Goal: Information Seeking & Learning: Find specific fact

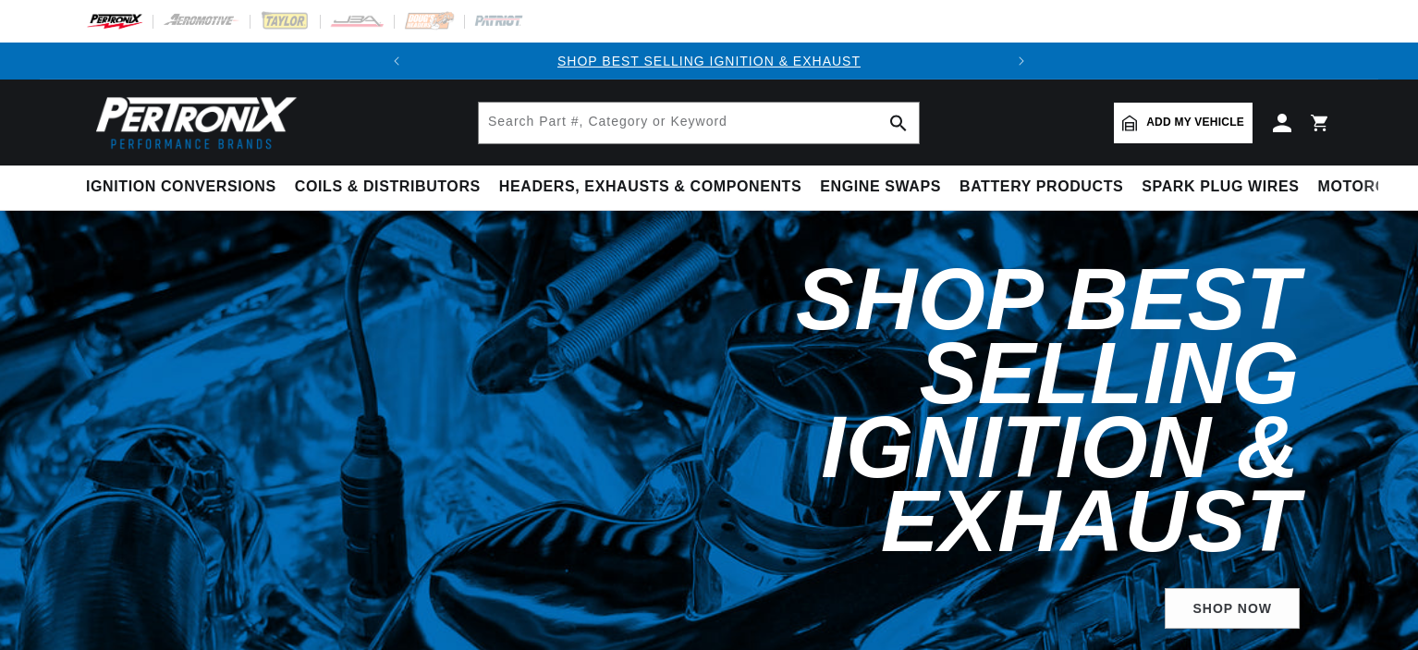
click at [547, 119] on input "text" at bounding box center [699, 123] width 440 height 41
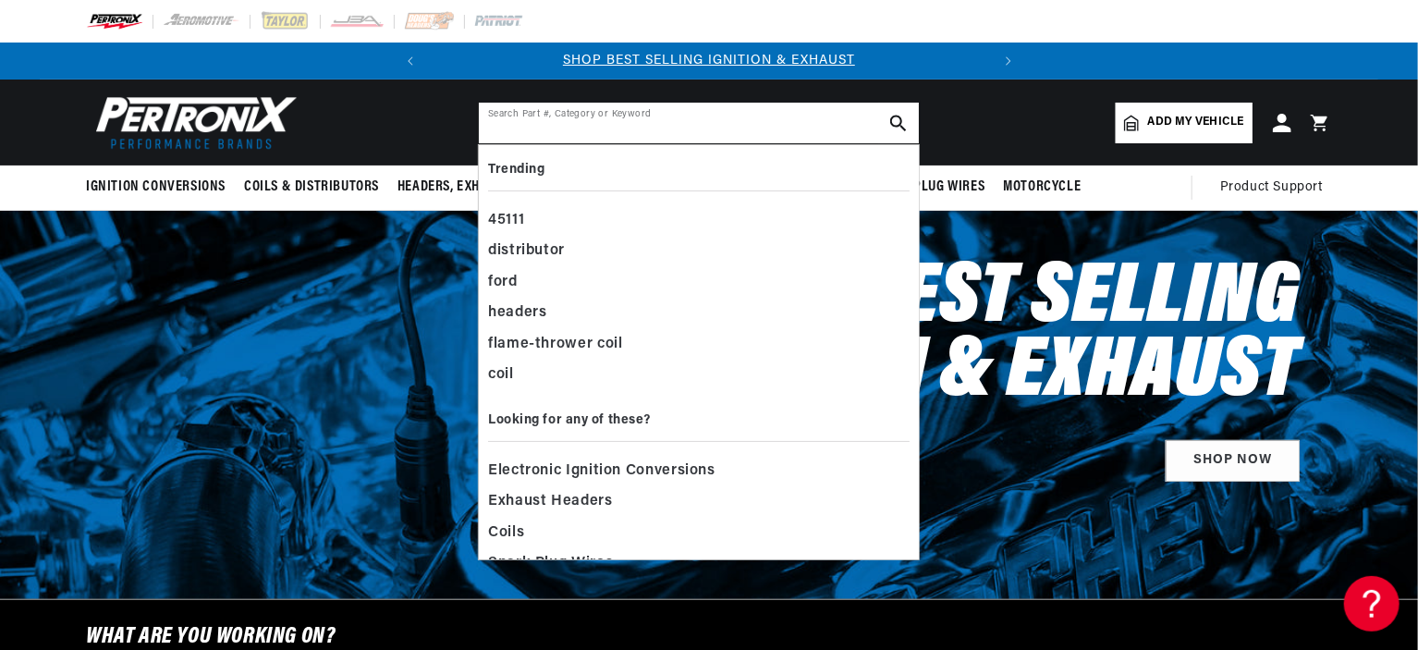
click at [547, 119] on input "text" at bounding box center [699, 123] width 440 height 41
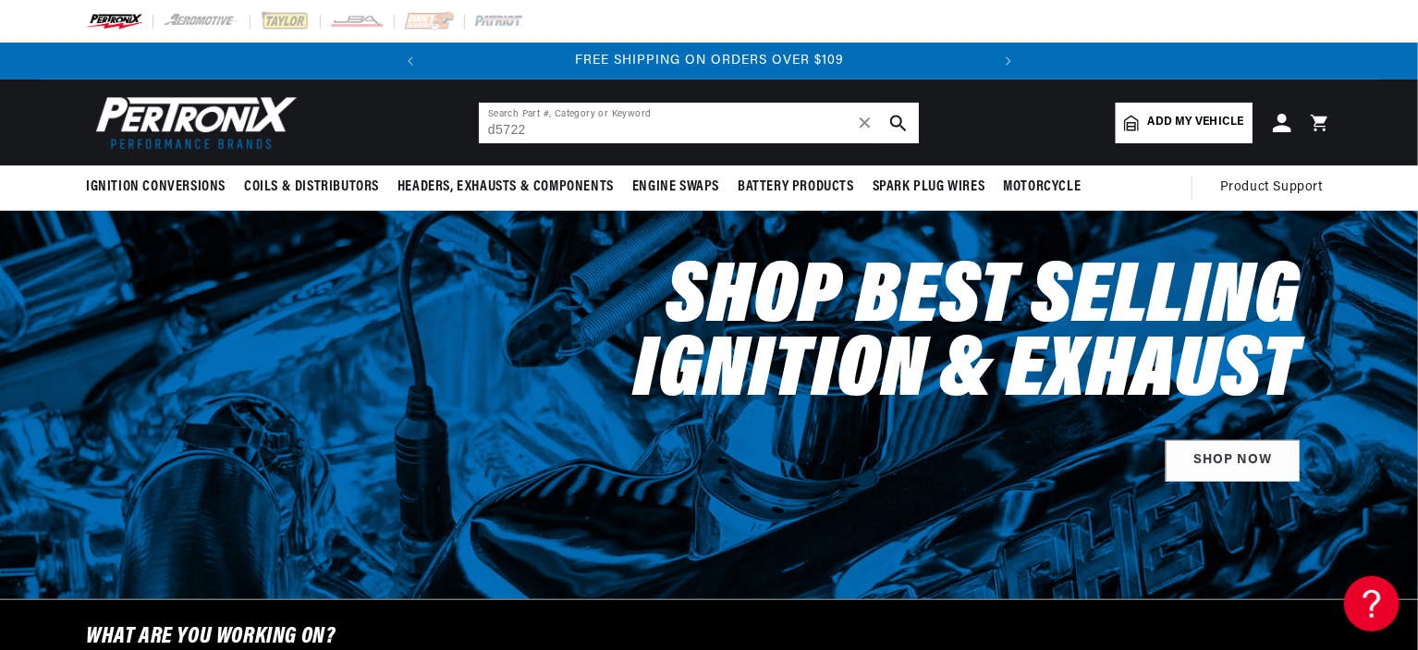
type input "d5722"
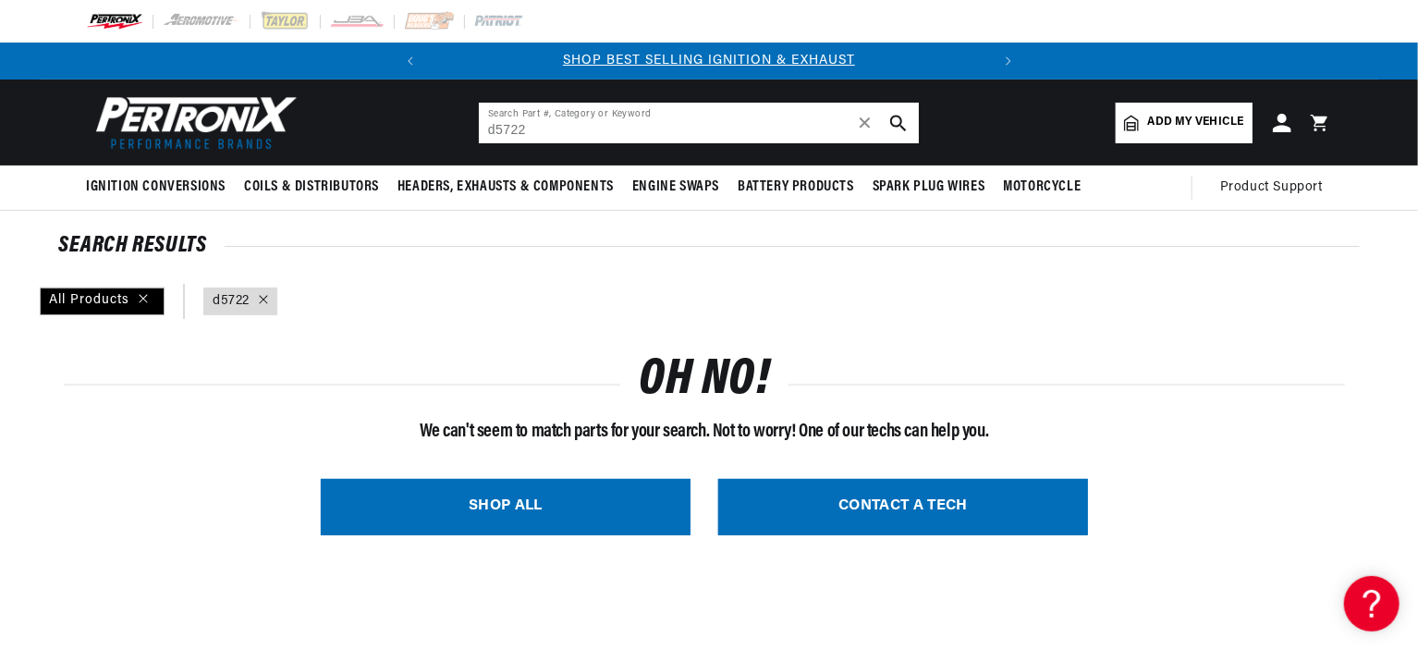
click at [495, 131] on input "d5722" at bounding box center [699, 123] width 440 height 41
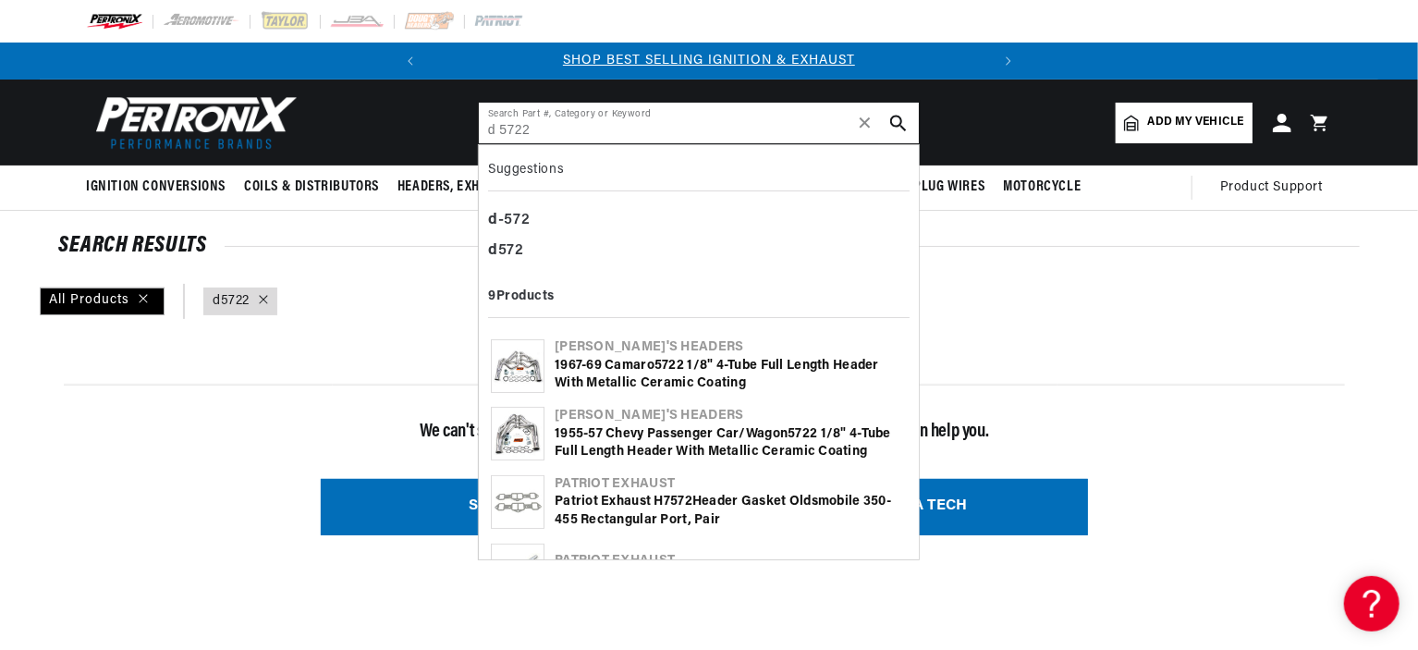
click at [517, 129] on input "d 5722" at bounding box center [699, 123] width 440 height 41
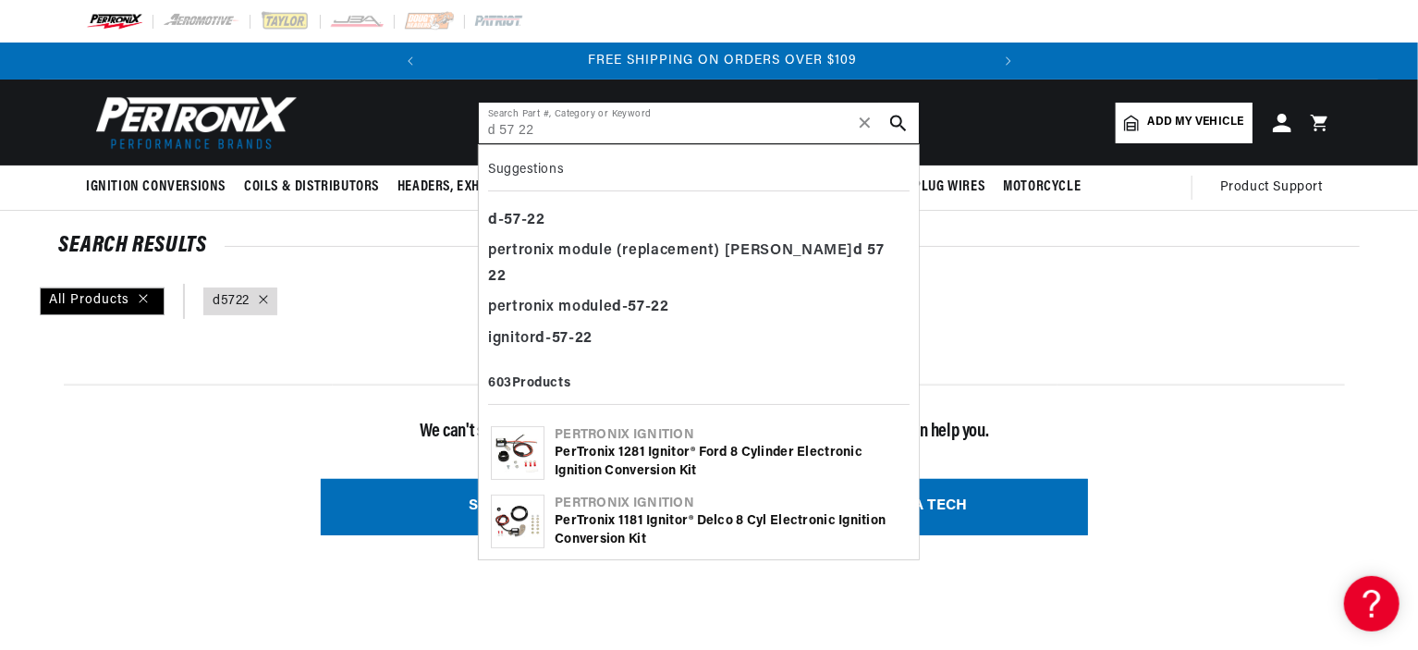
scroll to position [0, 560]
click at [570, 292] on div "pertronix module d - 57 - 22" at bounding box center [698, 307] width 421 height 31
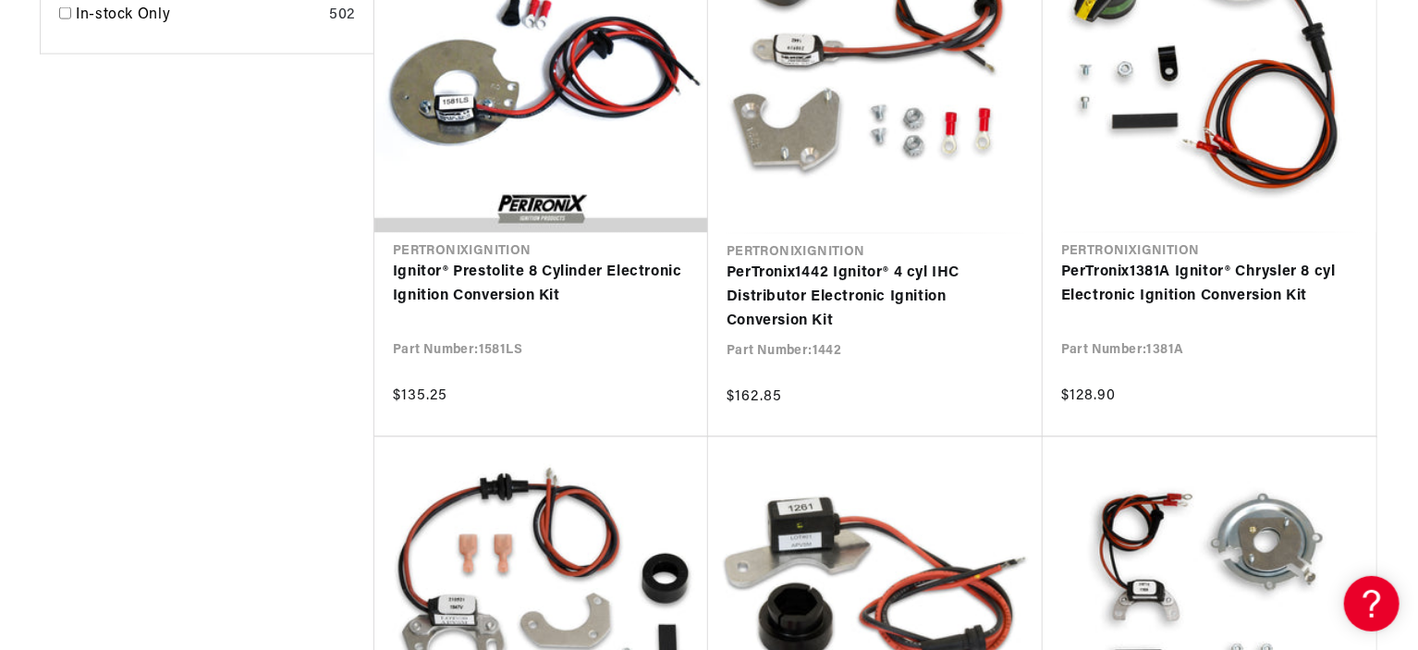
scroll to position [1571, 0]
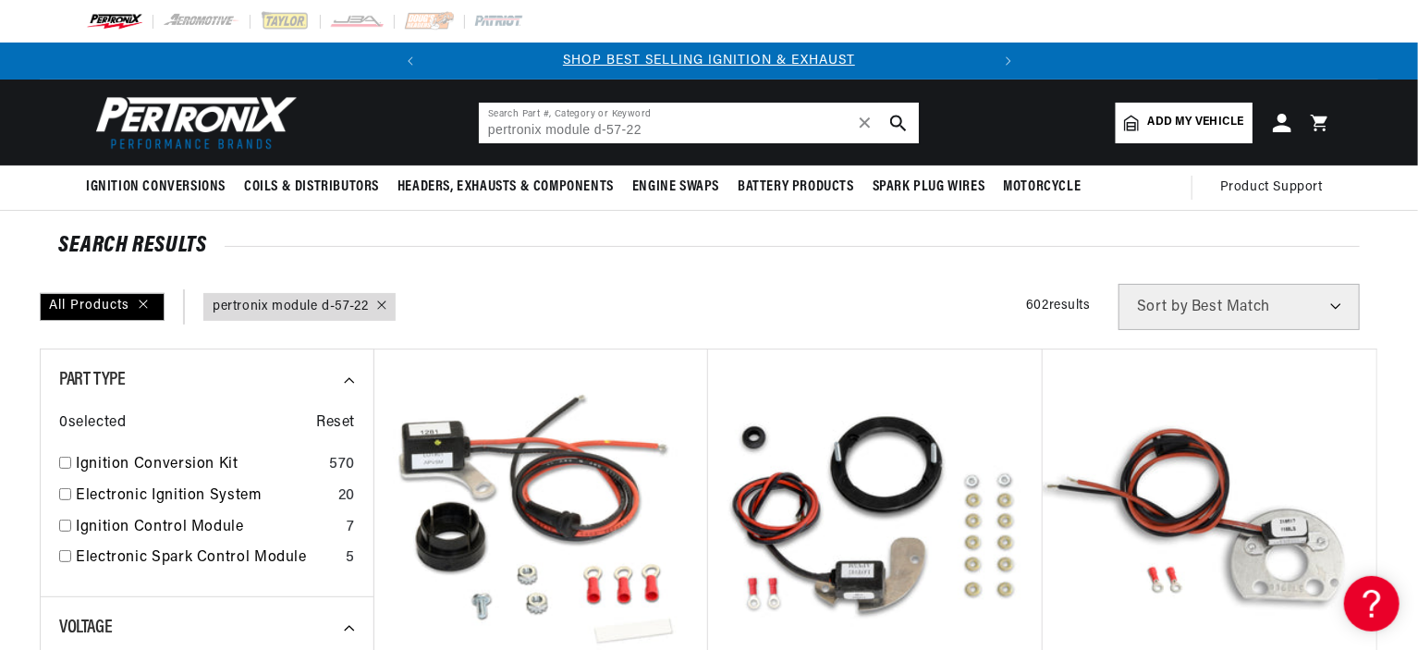
click at [665, 130] on input "pertronix module d-57-22" at bounding box center [699, 123] width 440 height 41
drag, startPoint x: 595, startPoint y: 128, endPoint x: 653, endPoint y: 125, distance: 57.4
click at [653, 125] on input "pertronix module d-57-22" at bounding box center [699, 123] width 440 height 41
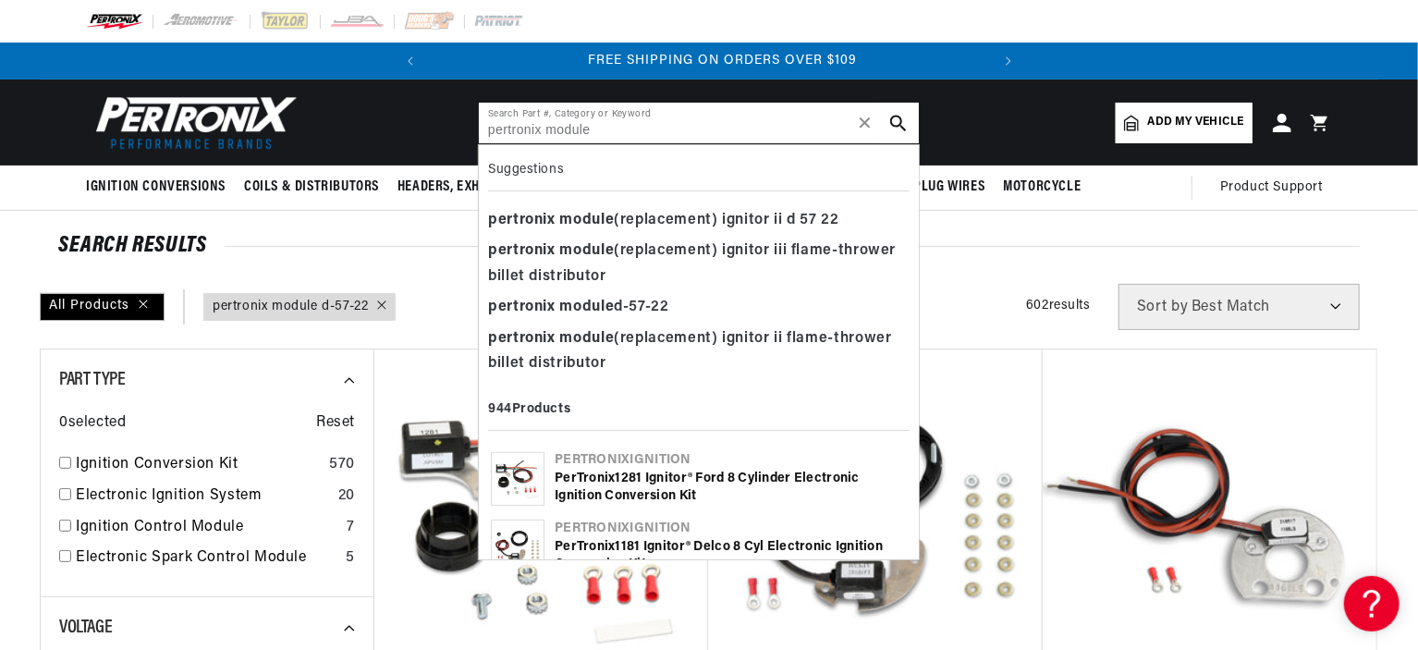
scroll to position [0, 560]
click at [689, 251] on div "pertronix module (replacement) ignitor iii flame-thrower billet distributor" at bounding box center [698, 264] width 421 height 56
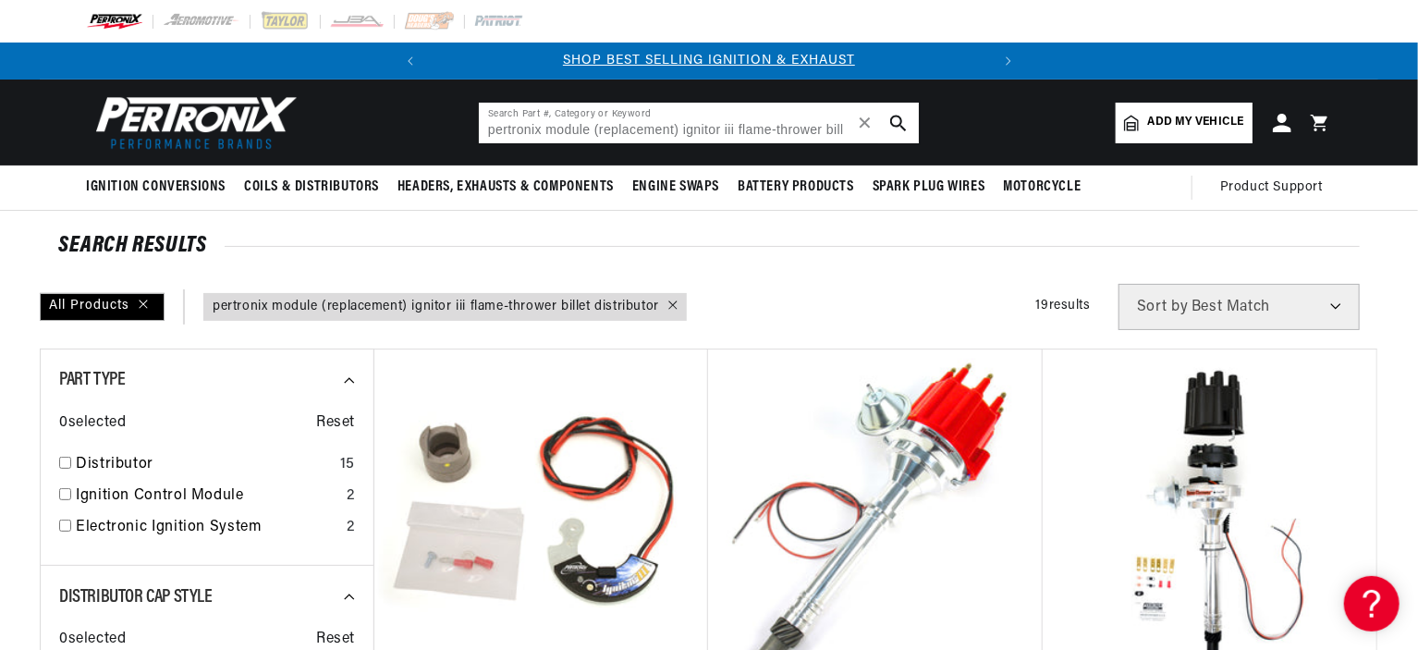
click at [800, 129] on input "pertronix module (replacement) ignitor iii flame-thrower billet distributor" at bounding box center [699, 123] width 440 height 41
click at [824, 128] on input "pertronix module (replacement) ignitor iii flame-thrower billet distributor" at bounding box center [699, 123] width 440 height 41
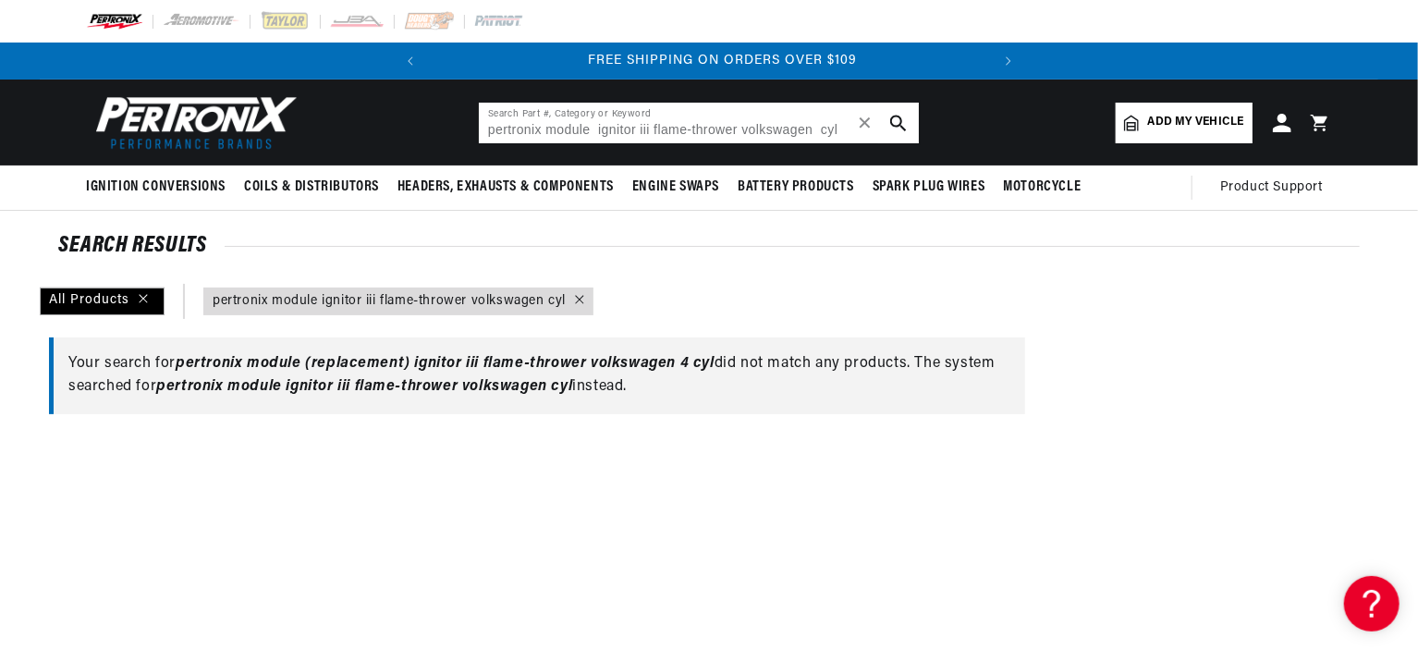
scroll to position [0, 560]
click at [818, 128] on input "pertronix module ignitor iii flame-thrower volkswagen cyl" at bounding box center [699, 123] width 440 height 41
type input "pertronix module ignitor iii flame-thrower volkswagen"
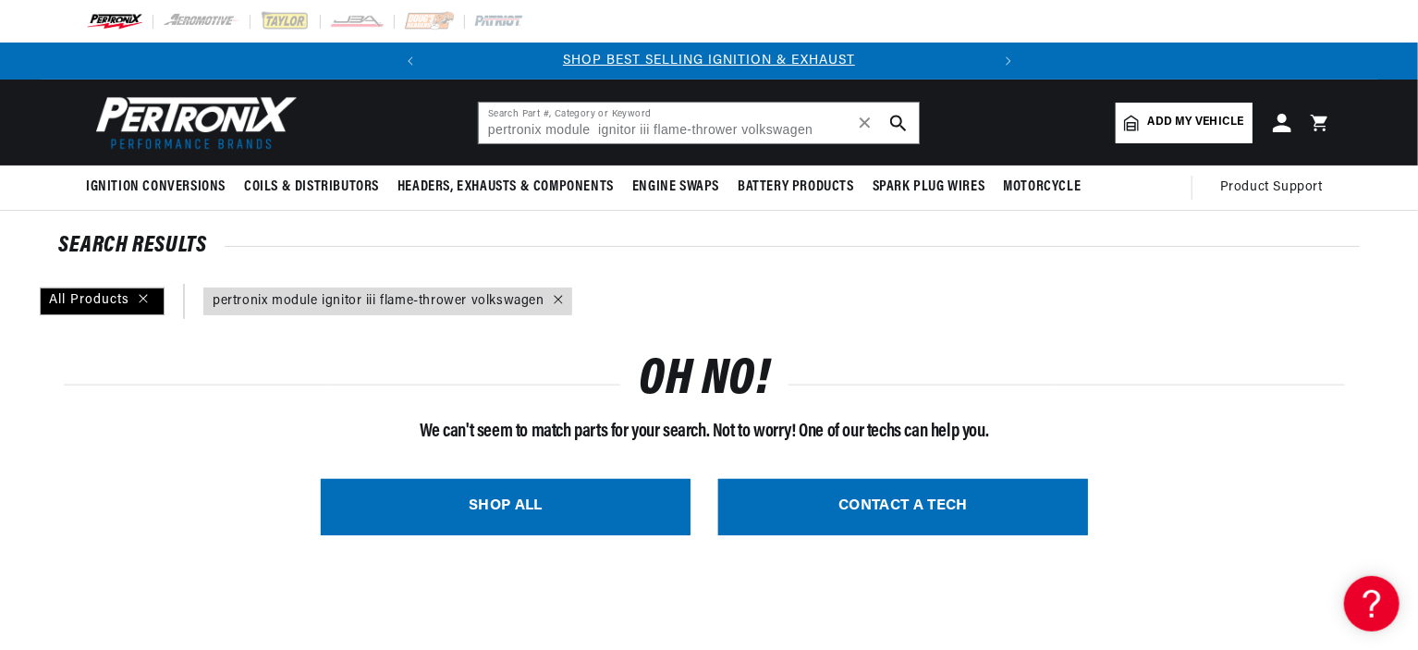
click at [1156, 117] on span "Add my vehicle" at bounding box center [1196, 123] width 96 height 18
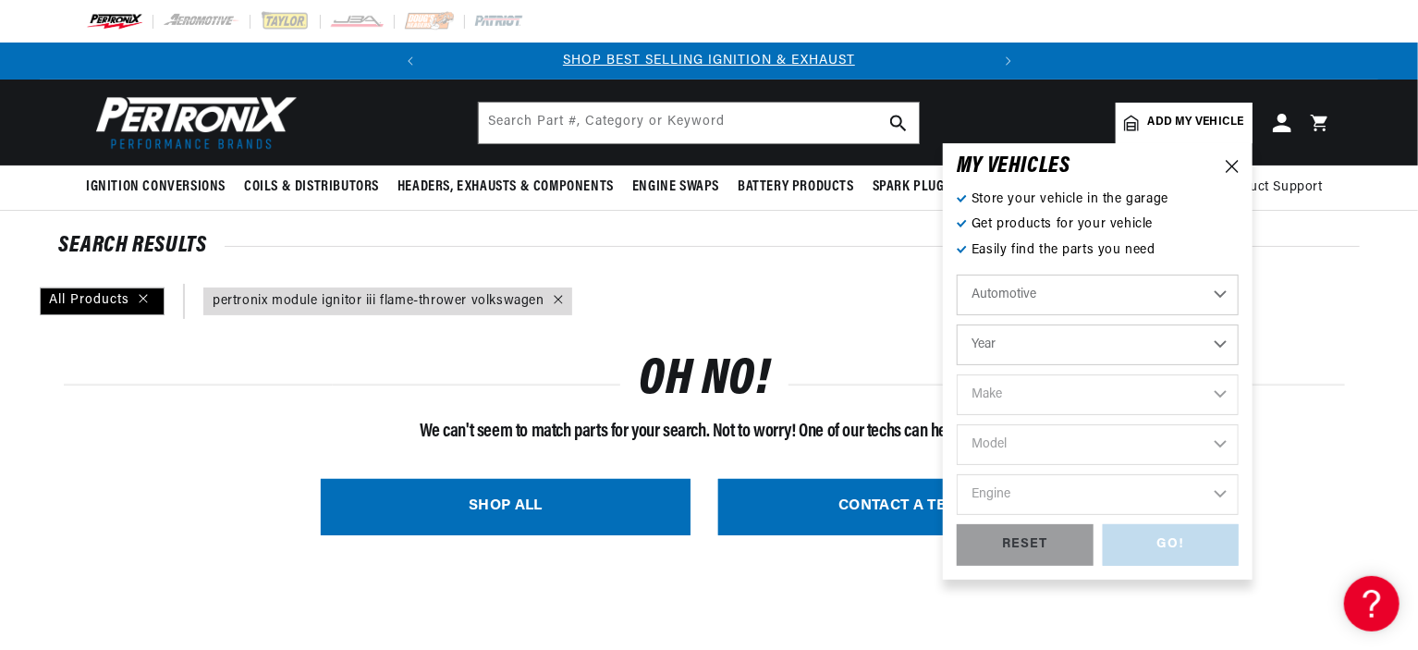
click at [1030, 347] on select "Year 2024 2023 2022 2021 2020 2019 2018 2017 2016 2015 2014 2013 2012 2011 2010…" at bounding box center [1098, 344] width 282 height 41
select select "1973"
click at [957, 324] on select "Year 2024 2023 2022 2021 2020 2019 2018 2017 2016 2015 2014 2013 2012 2011 2010…" at bounding box center [1098, 344] width 282 height 41
select select "1973"
click at [1040, 390] on select "Make Alfa Romeo American Motors Aston Martin Audi Austin Avanti Bentley BMW Bui…" at bounding box center [1098, 394] width 282 height 41
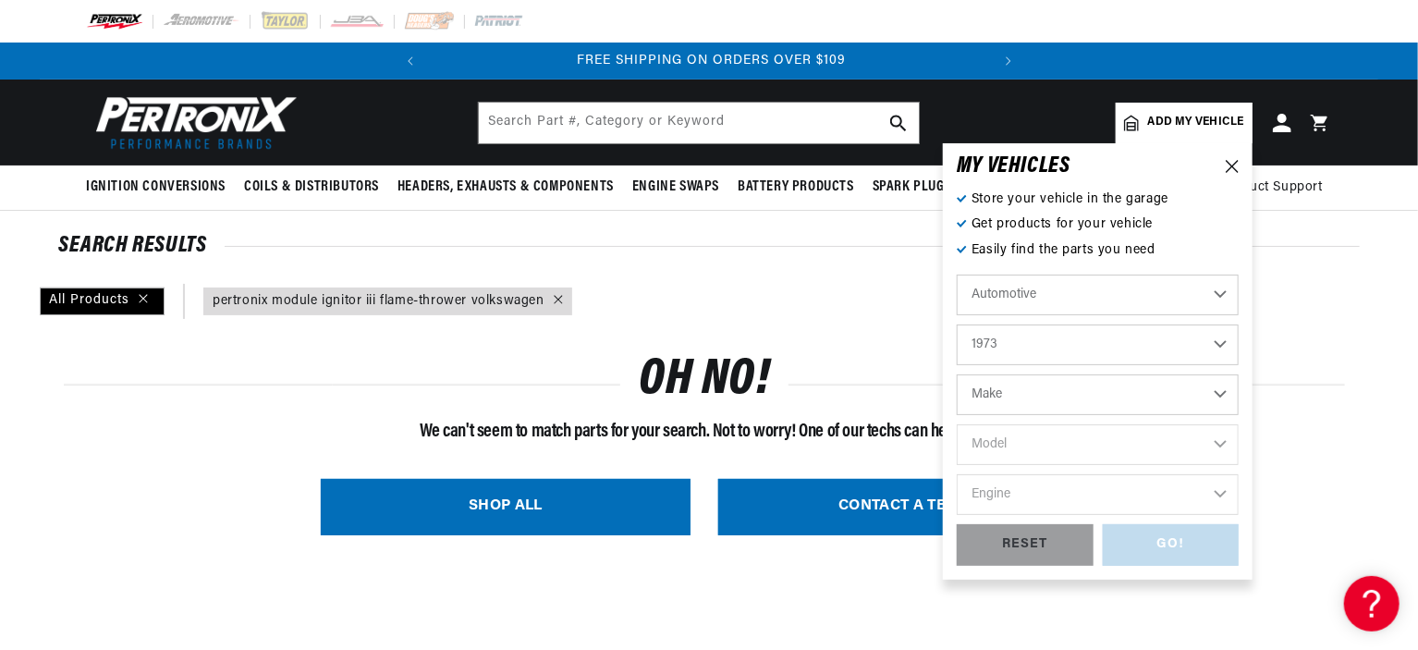
scroll to position [0, 560]
select select "Volkswagen"
click at [957, 374] on select "Make Alfa Romeo American Motors Aston Martin Audi Austin Avanti Bentley BMW Bui…" at bounding box center [1098, 394] width 282 height 41
select select "Volkswagen"
click at [1011, 439] on select "Model 412 Beetle Fastback Karmann Ghia Squareback Super Beetle Thing" at bounding box center [1098, 444] width 282 height 41
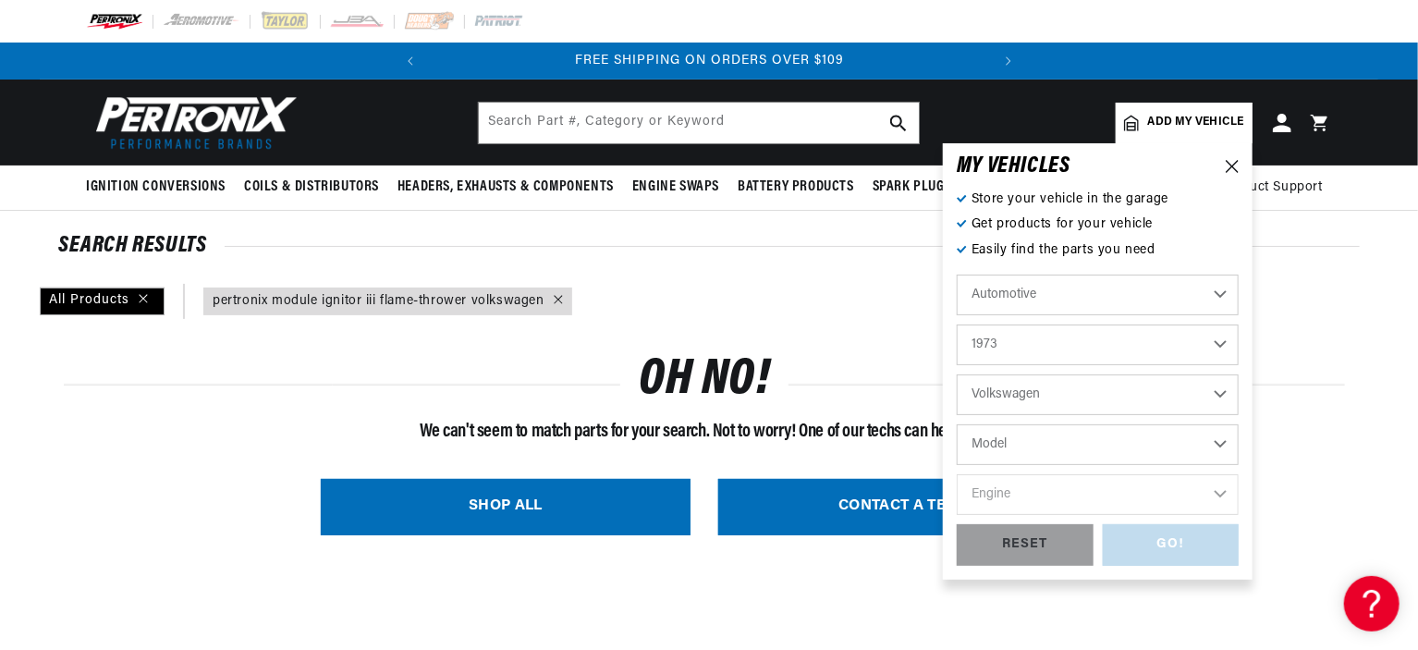
select select "Beetle"
click at [957, 424] on select "Model 412 Beetle Fastback Karmann Ghia Squareback Super Beetle Thing" at bounding box center [1098, 444] width 282 height 41
select select "Beetle"
click at [1017, 491] on select "Engine 1.5L 1.6L 4" at bounding box center [1098, 494] width 282 height 41
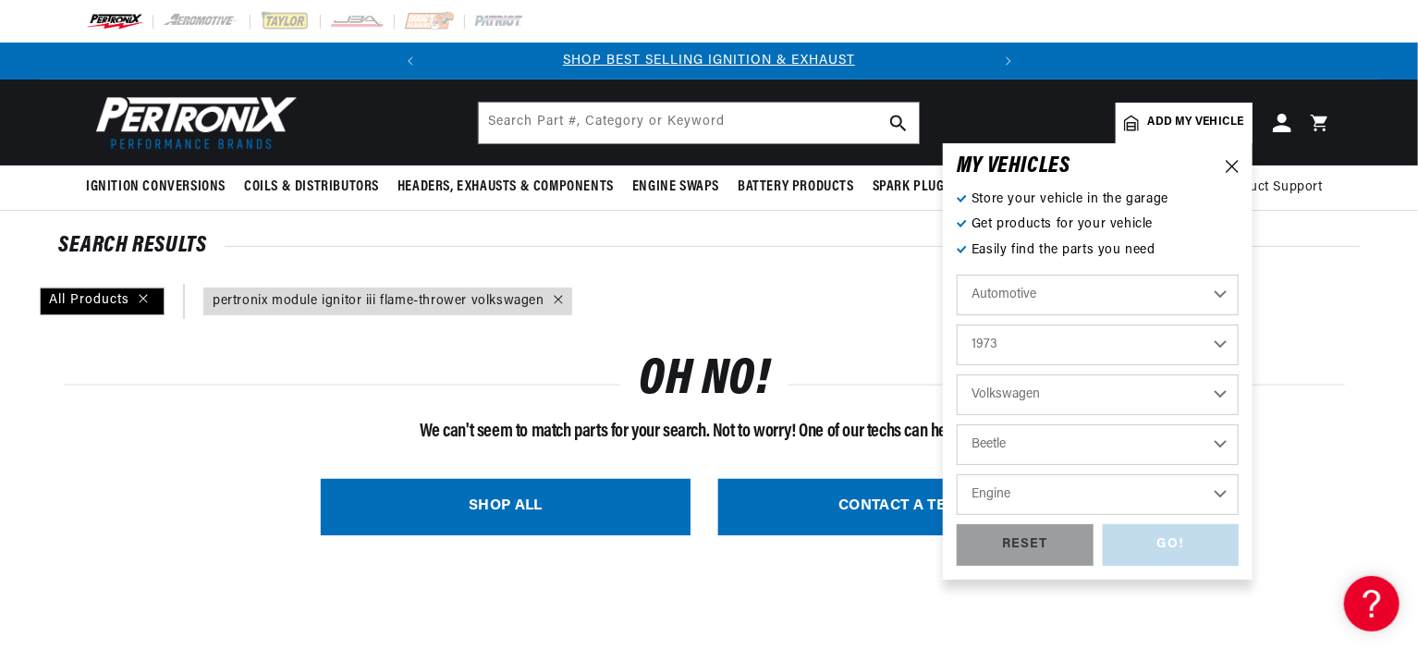
select select "4"
click at [957, 474] on select "Engine 1.5L 1.6L 4" at bounding box center [1098, 494] width 282 height 41
select select "4"
click at [1199, 534] on div "GO!" at bounding box center [1171, 545] width 137 height 42
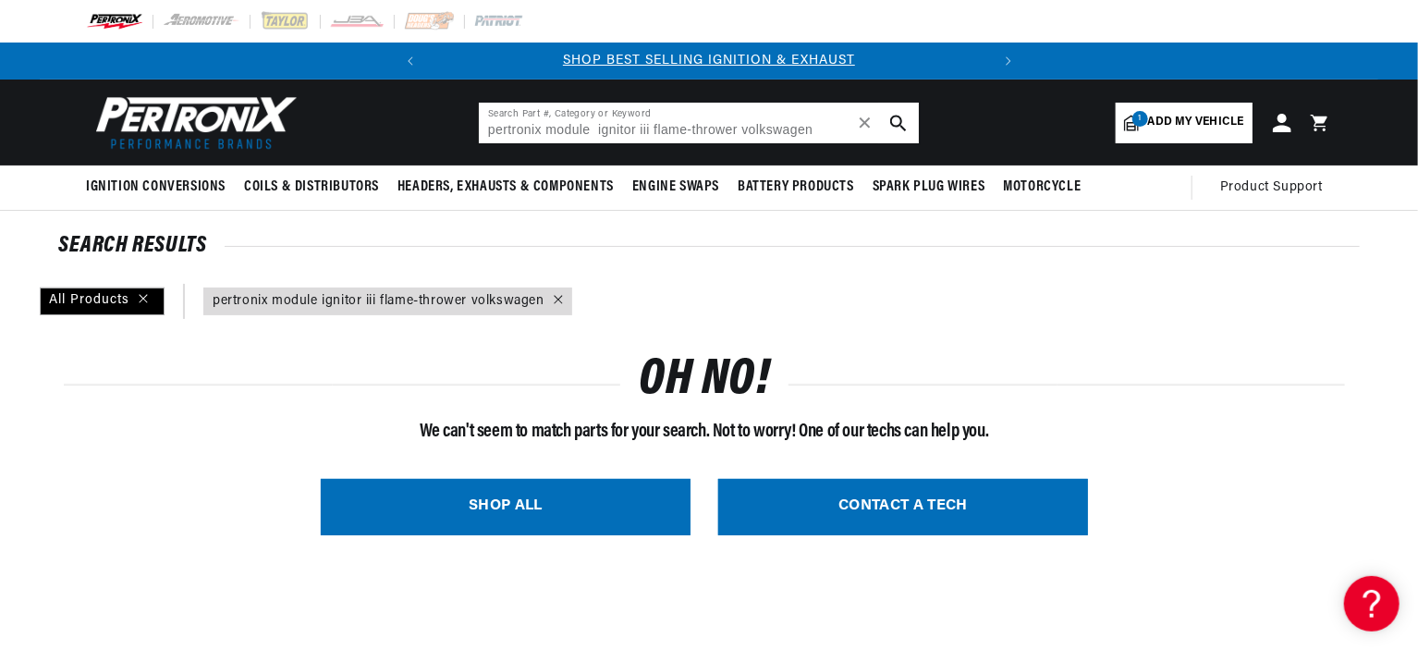
drag, startPoint x: 743, startPoint y: 129, endPoint x: 812, endPoint y: 130, distance: 69.3
click at [814, 130] on input "pertronix module ignitor iii flame-thrower volkswagen" at bounding box center [699, 123] width 440 height 41
type input "pertronix module ignitor iii flame-thrower"
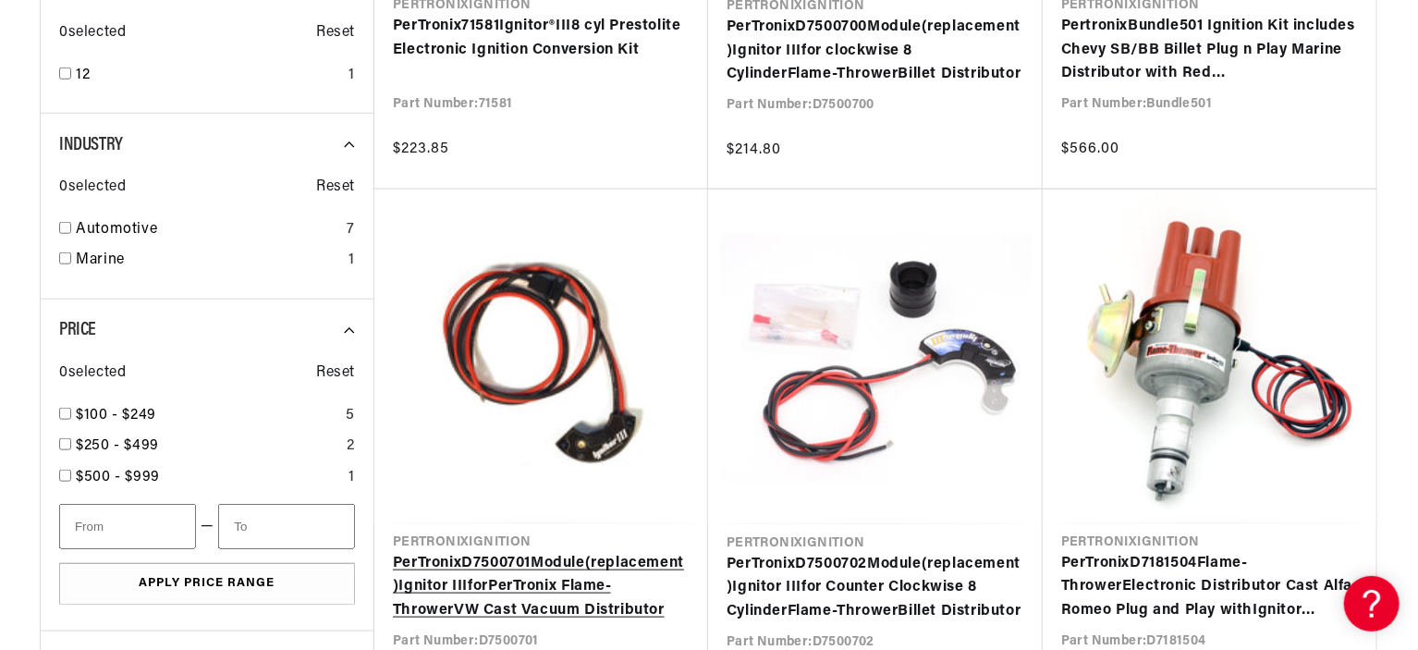
scroll to position [832, 0]
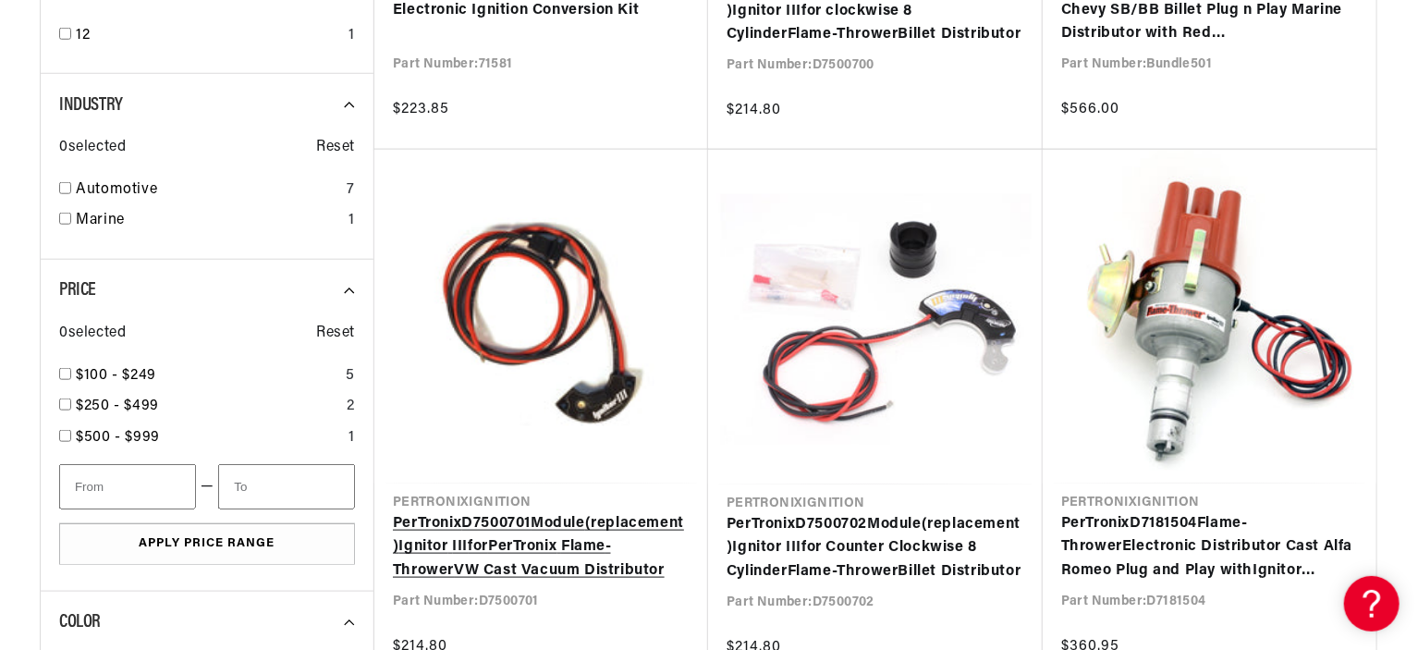
click at [515, 525] on link "PerTronix D7500701 Module (replacement) Ignitor III for PerTronix Flame - Throw…" at bounding box center [541, 547] width 297 height 71
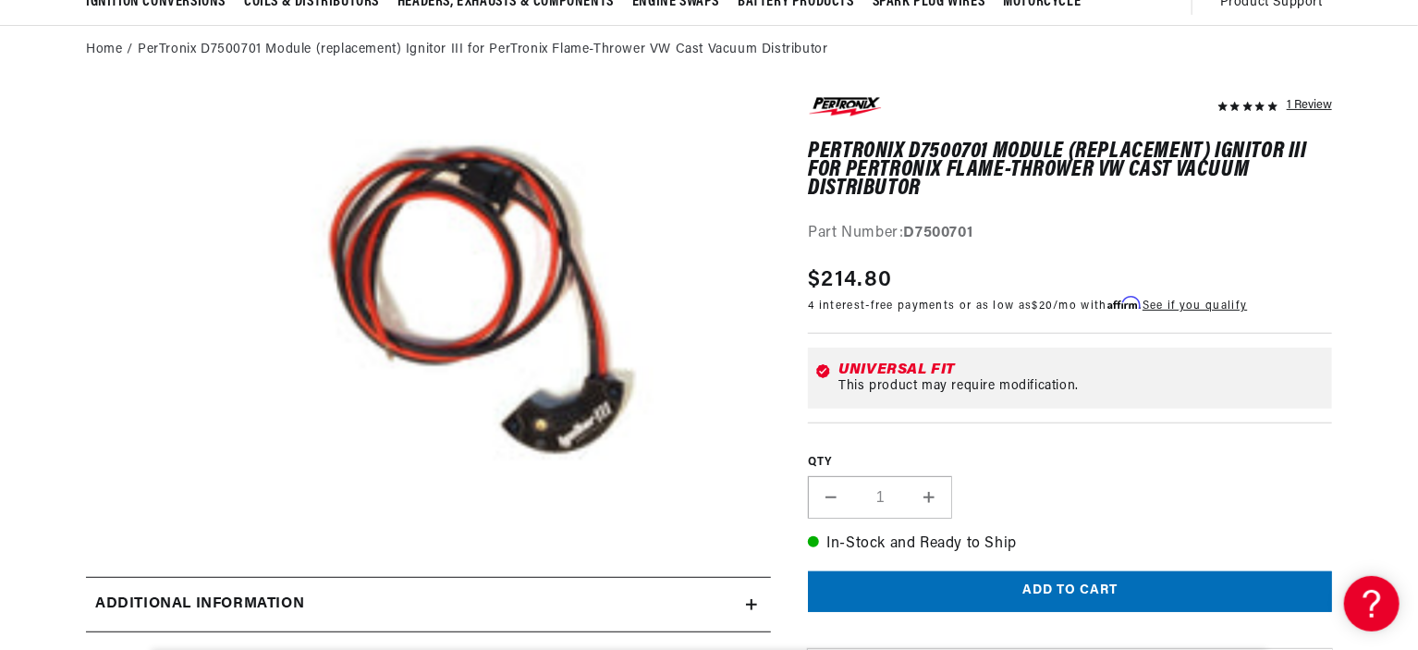
scroll to position [43, 0]
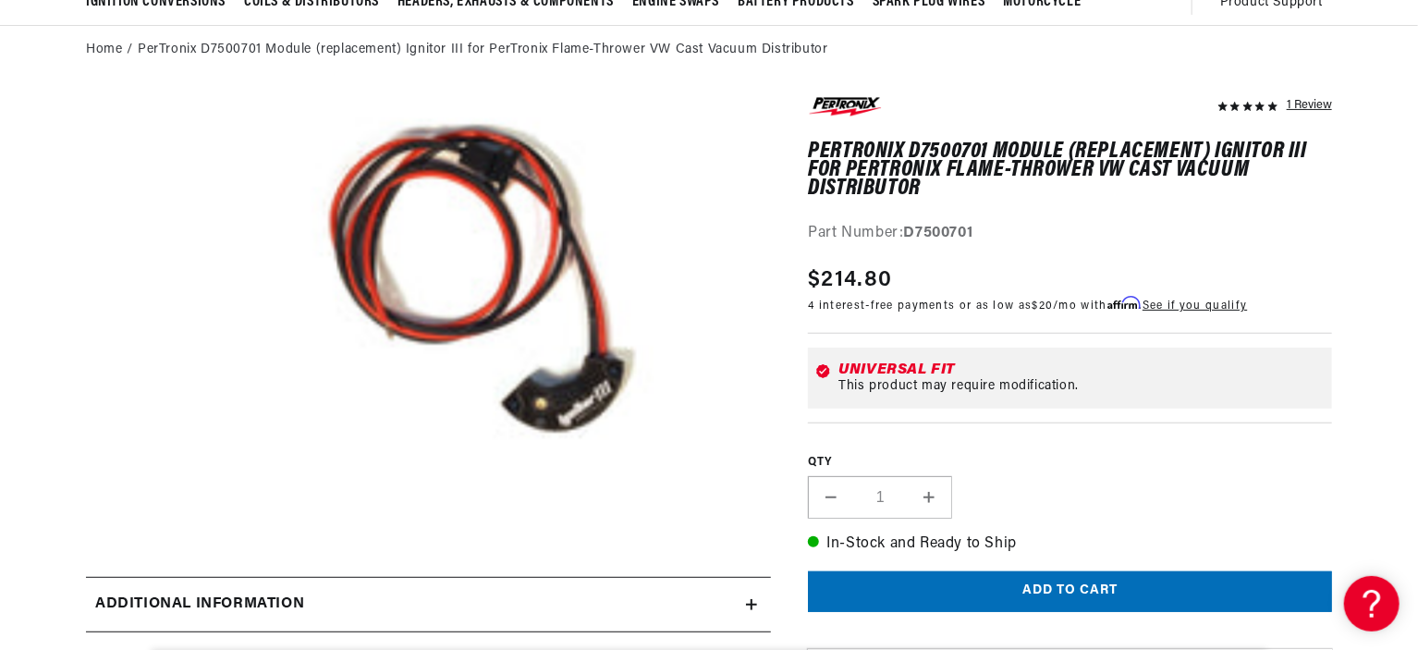
click at [129, 531] on button "Open media 1 in modal" at bounding box center [129, 531] width 0 height 0
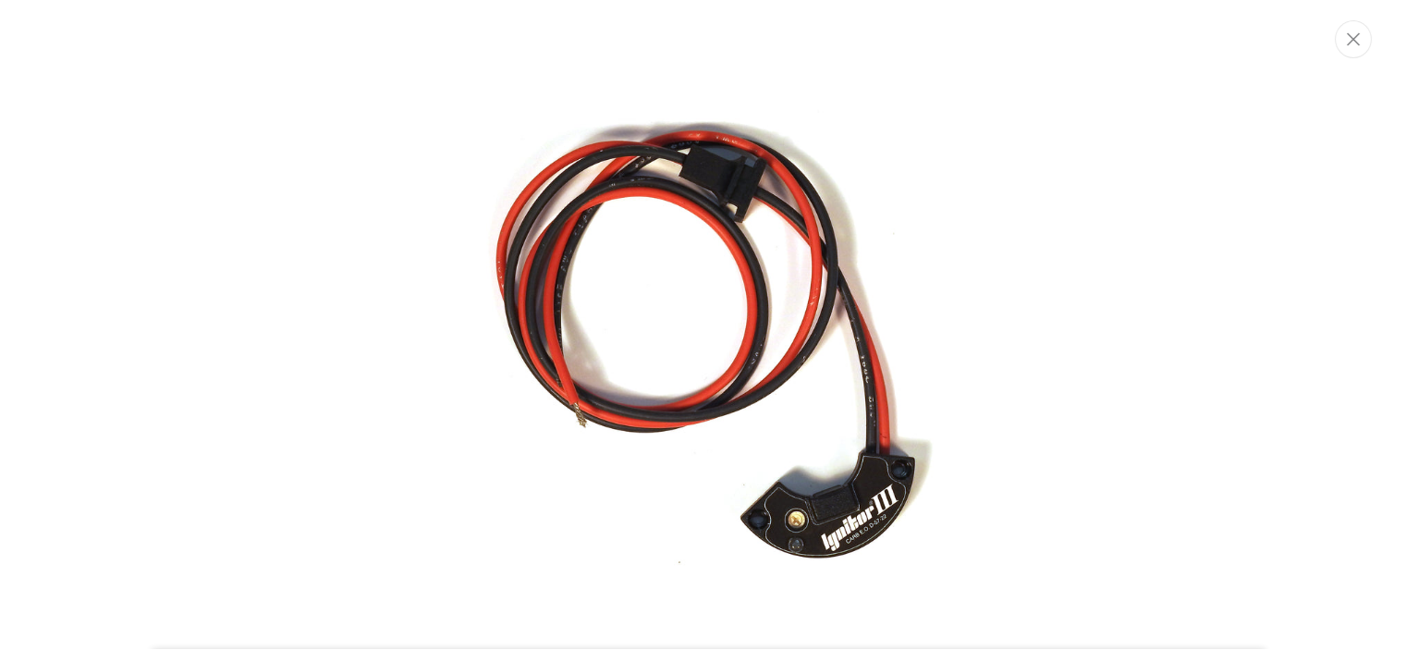
scroll to position [67, 0]
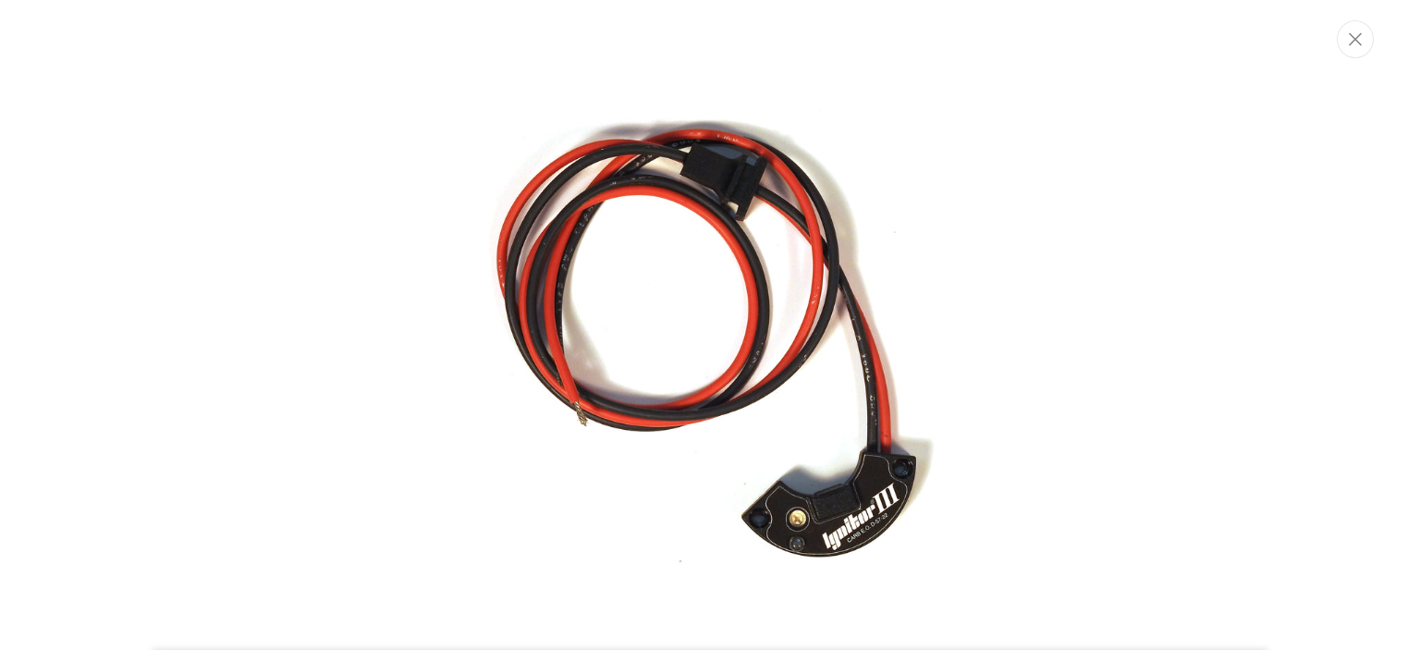
click at [1346, 43] on button "Close" at bounding box center [1354, 39] width 37 height 38
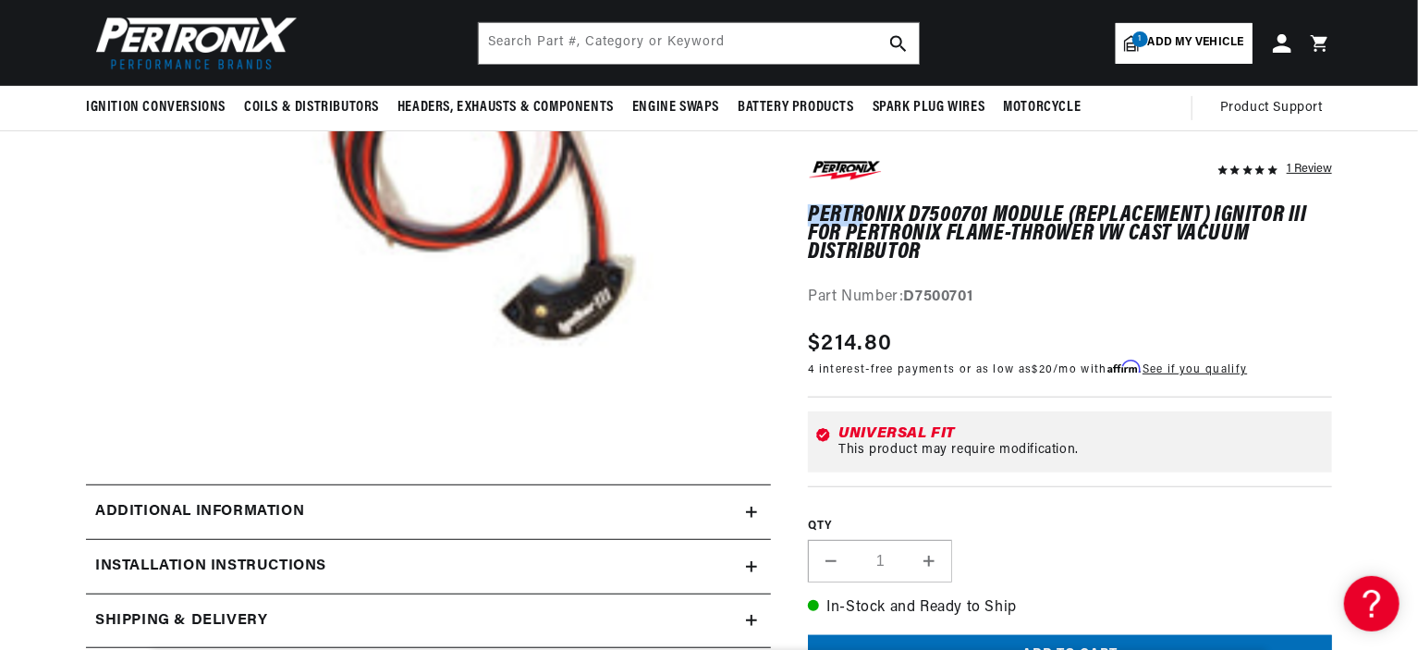
scroll to position [0, 0]
drag, startPoint x: 810, startPoint y: 213, endPoint x: 1063, endPoint y: 213, distance: 253.2
click at [1063, 213] on h1 "PerTronix D7500701 Module (replacement) Ignitor III for PerTronix Flame-Thrower…" at bounding box center [1070, 234] width 524 height 56
copy h1 "PerTronix D7500701 Module"
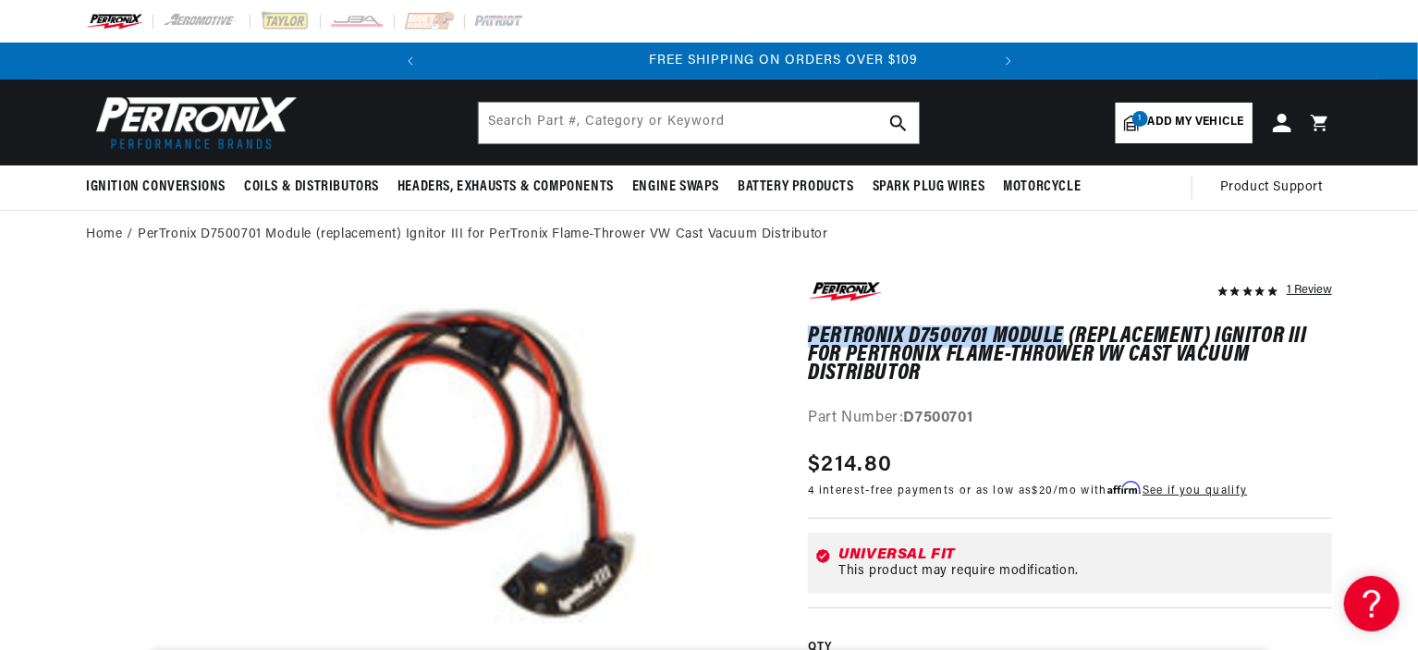
scroll to position [0, 560]
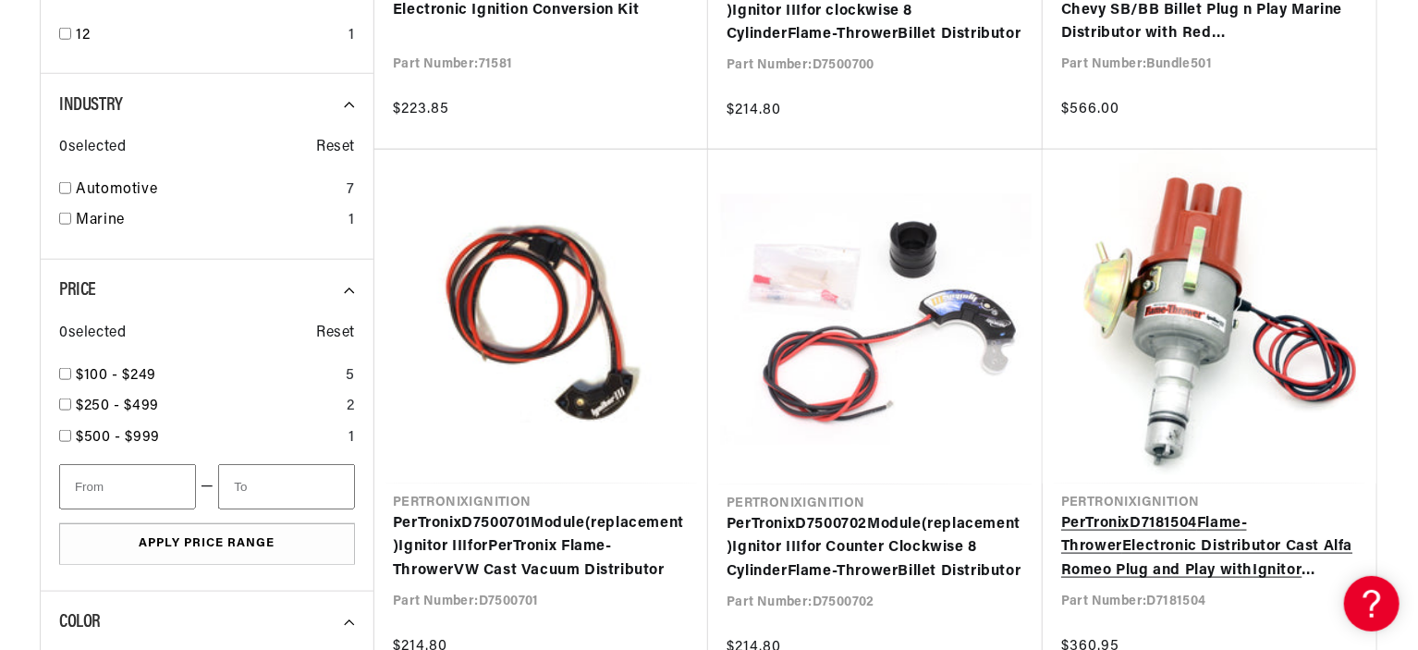
scroll to position [924, 0]
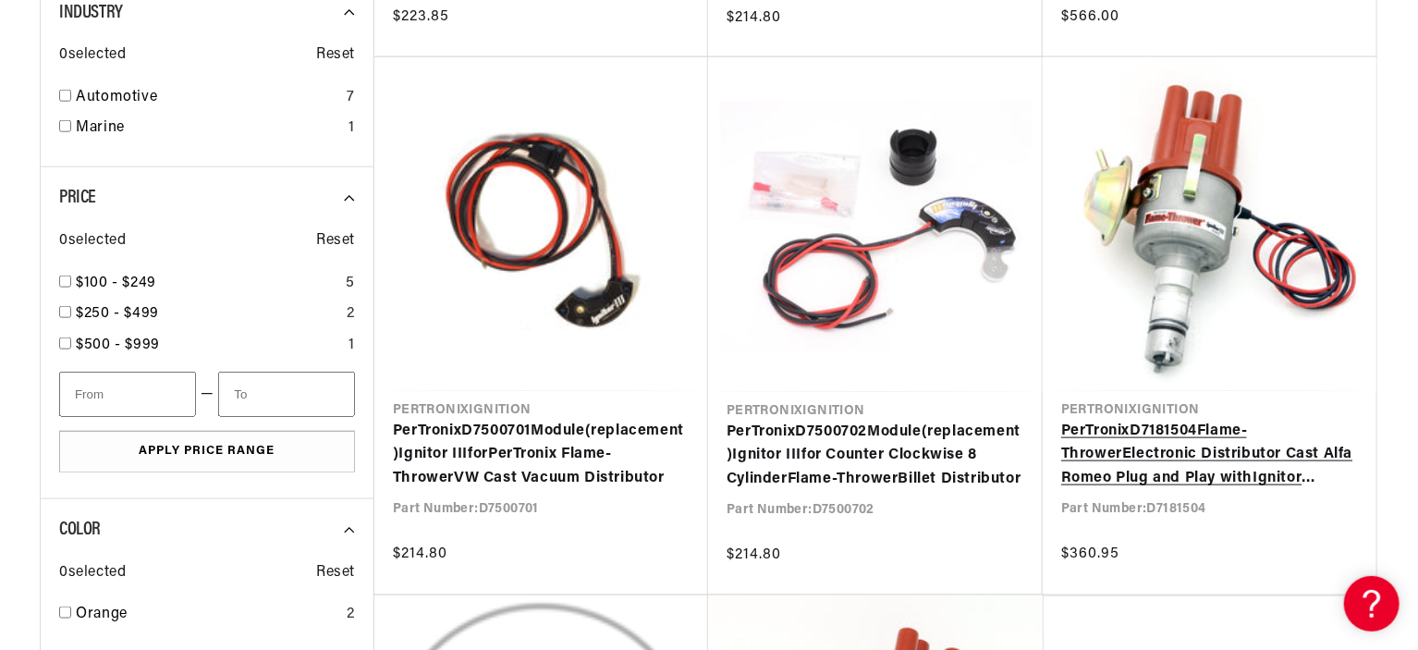
click at [1190, 432] on link "PerTronix D7181504 Flame - Thrower Electronic Distributor Cast Alfa Romeo Plug …" at bounding box center [1209, 455] width 297 height 71
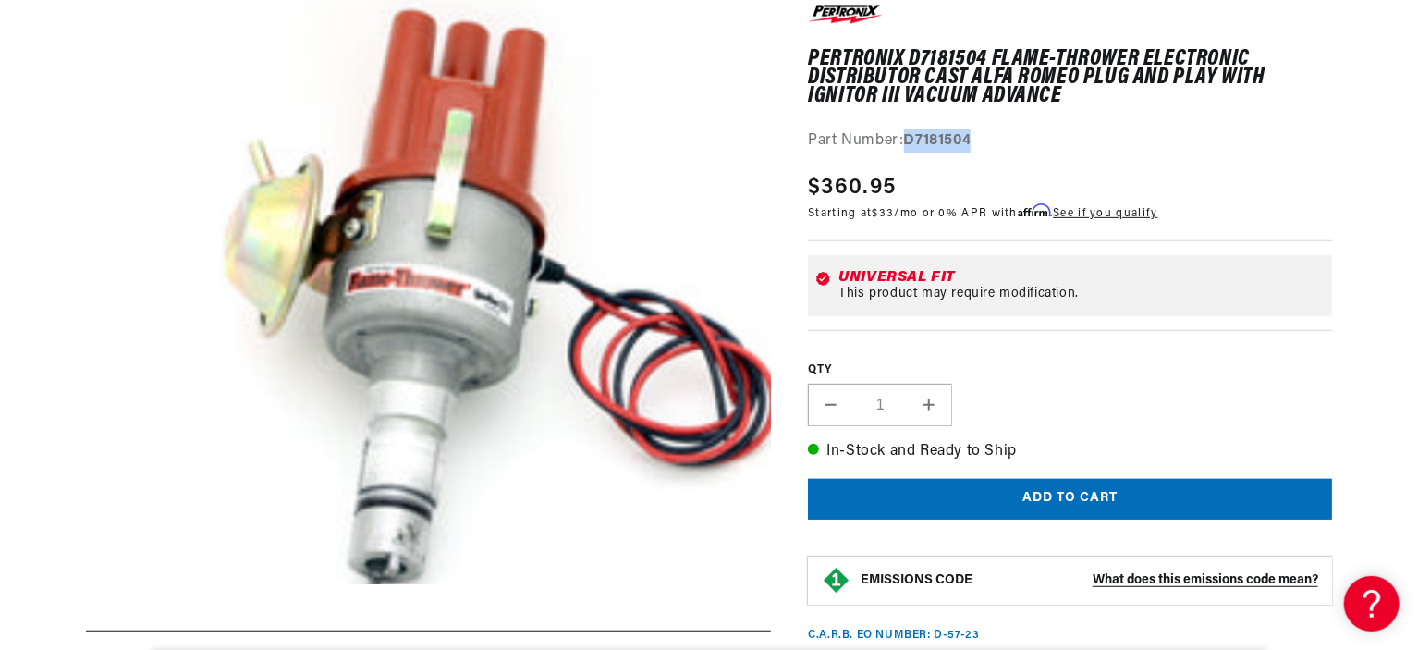
drag, startPoint x: 905, startPoint y: 139, endPoint x: 986, endPoint y: 146, distance: 81.7
click at [986, 146] on div "Part Number: D7181504" at bounding box center [1070, 141] width 524 height 24
drag, startPoint x: 808, startPoint y: 55, endPoint x: 987, endPoint y: 48, distance: 179.4
click at [987, 50] on h1 "PerTronix D7181504 Flame-Thrower Electronic Distributor Cast Alfa Romeo Plug an…" at bounding box center [1070, 78] width 524 height 56
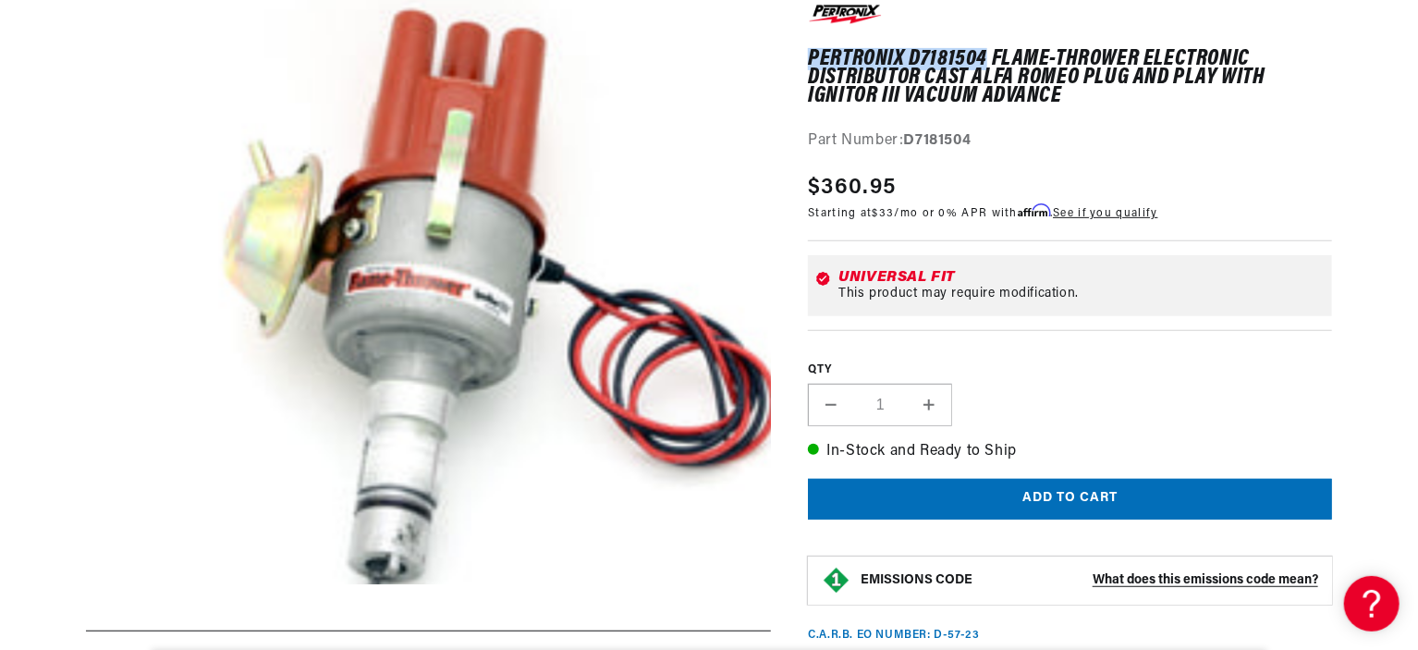
copy h1 "PerTronix D7181504"
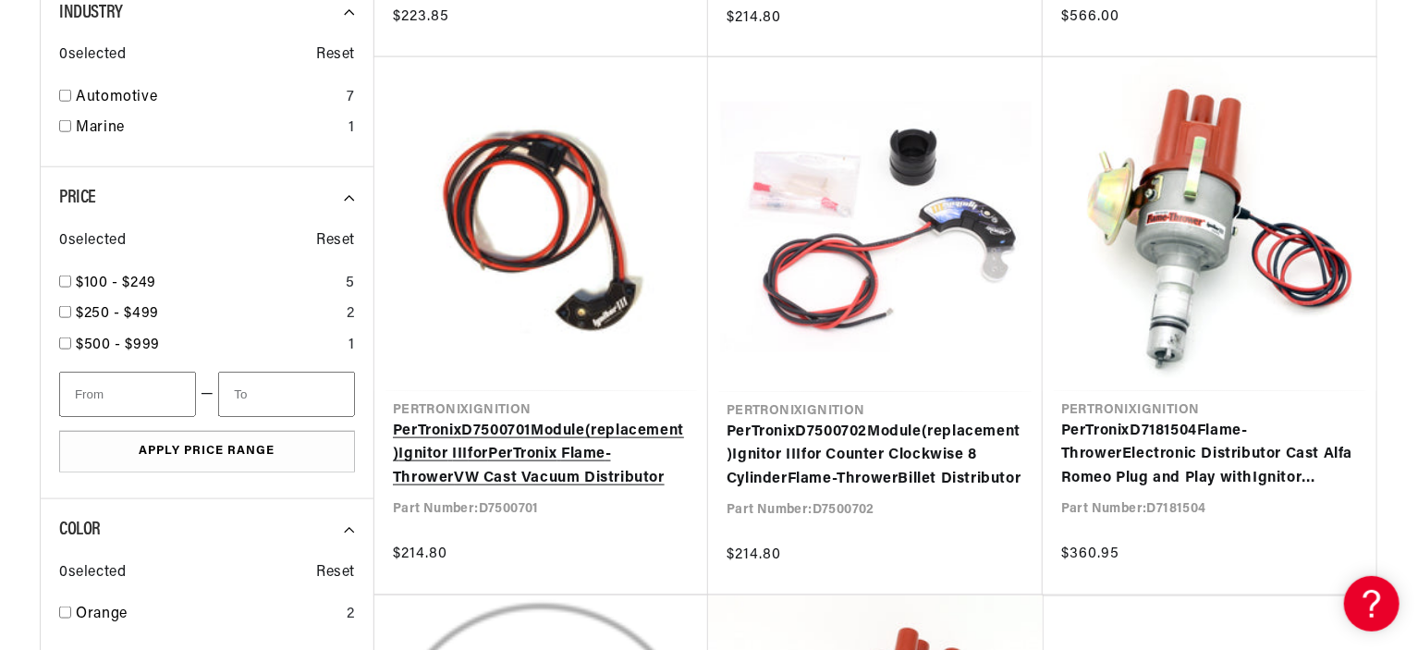
click at [514, 456] on link "PerTronix D7500701 Module (replacement) Ignitor III for PerTronix Flame - Throw…" at bounding box center [541, 455] width 297 height 71
